Goal: Obtain resource: Obtain resource

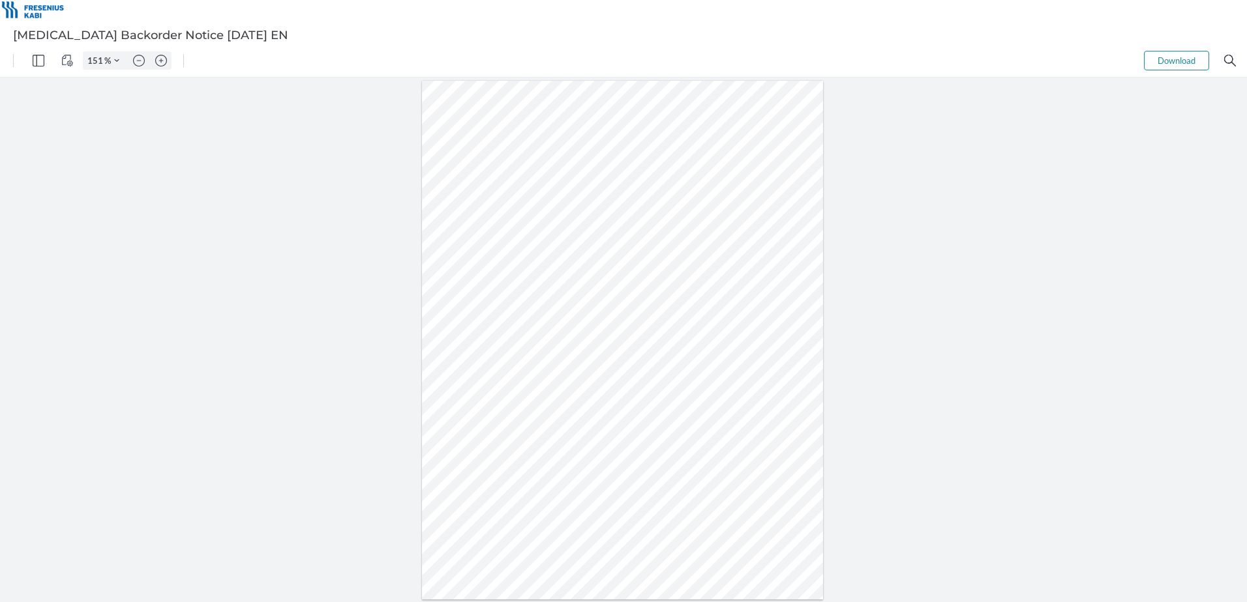
type input "201"
click at [787, 181] on div at bounding box center [622, 379] width 801 height 1036
click at [334, 365] on div at bounding box center [622, 379] width 801 height 1036
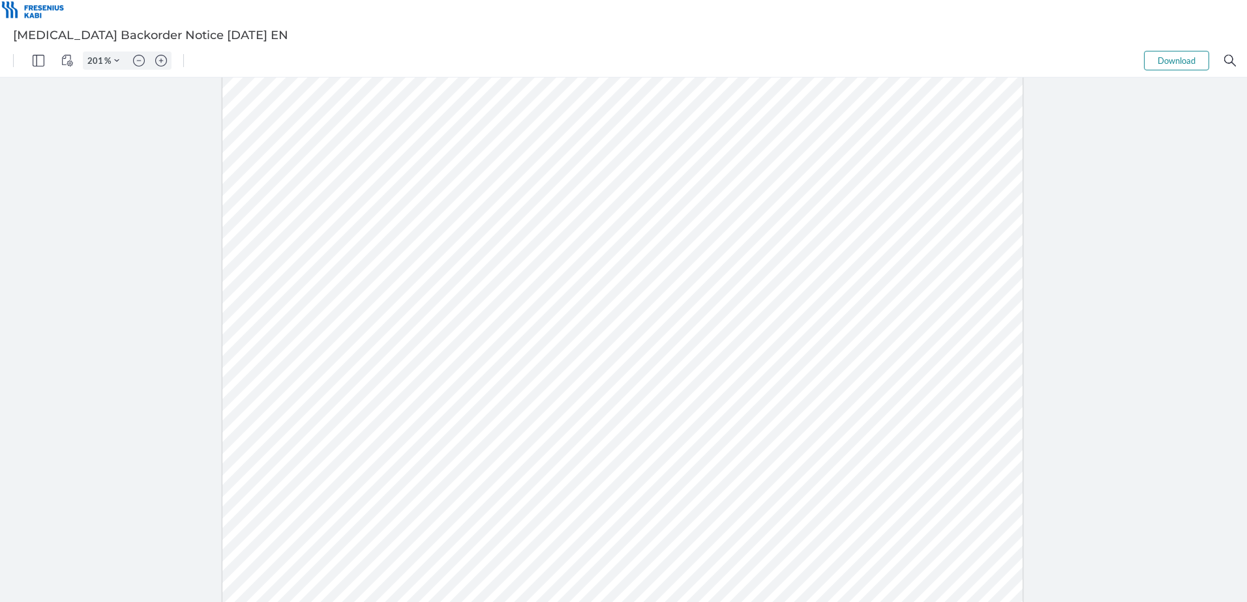
click at [336, 368] on div at bounding box center [622, 379] width 801 height 1036
drag, startPoint x: 351, startPoint y: 364, endPoint x: 300, endPoint y: 368, distance: 51.6
click at [300, 368] on div at bounding box center [622, 379] width 801 height 1036
click at [787, 464] on div at bounding box center [622, 379] width 801 height 1036
